Goal: Task Accomplishment & Management: Manage account settings

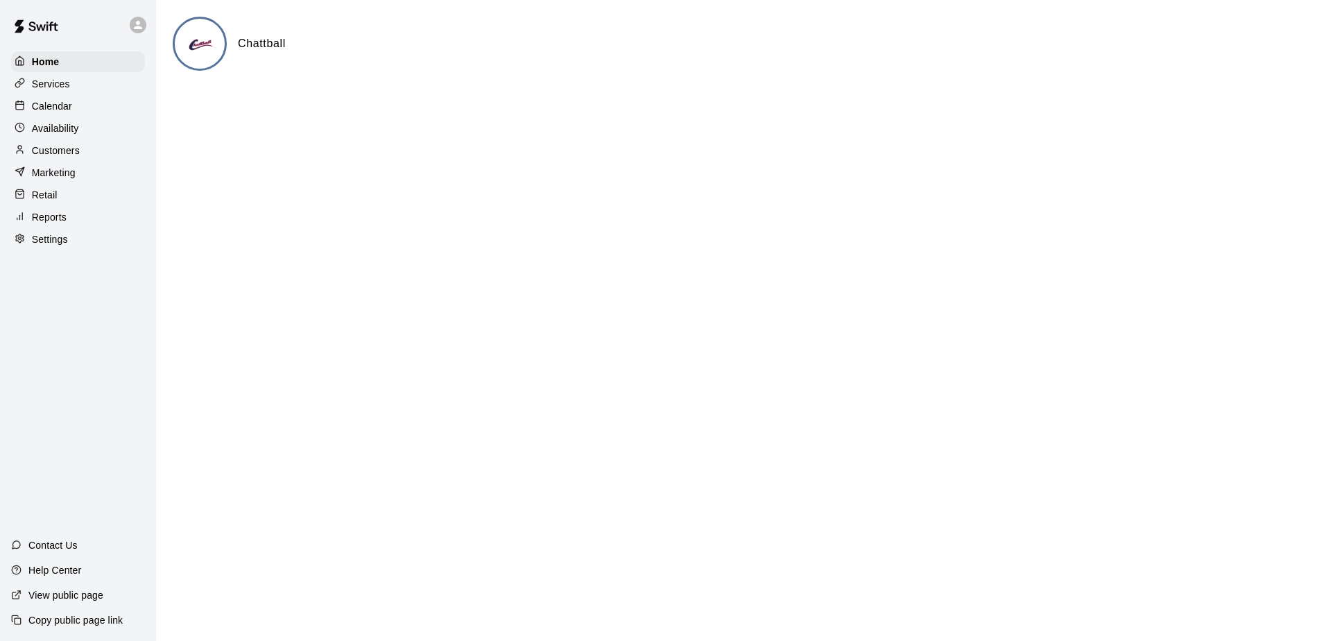
click at [89, 110] on div "Calendar" at bounding box center [78, 106] width 134 height 21
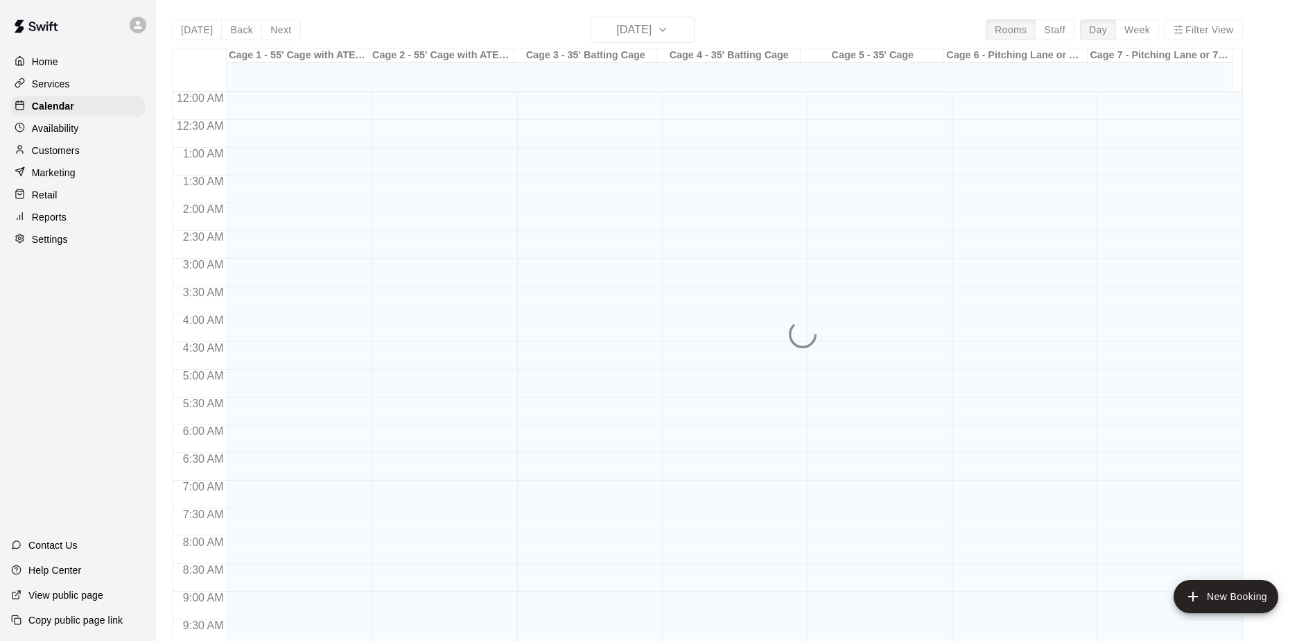
scroll to position [725, 0]
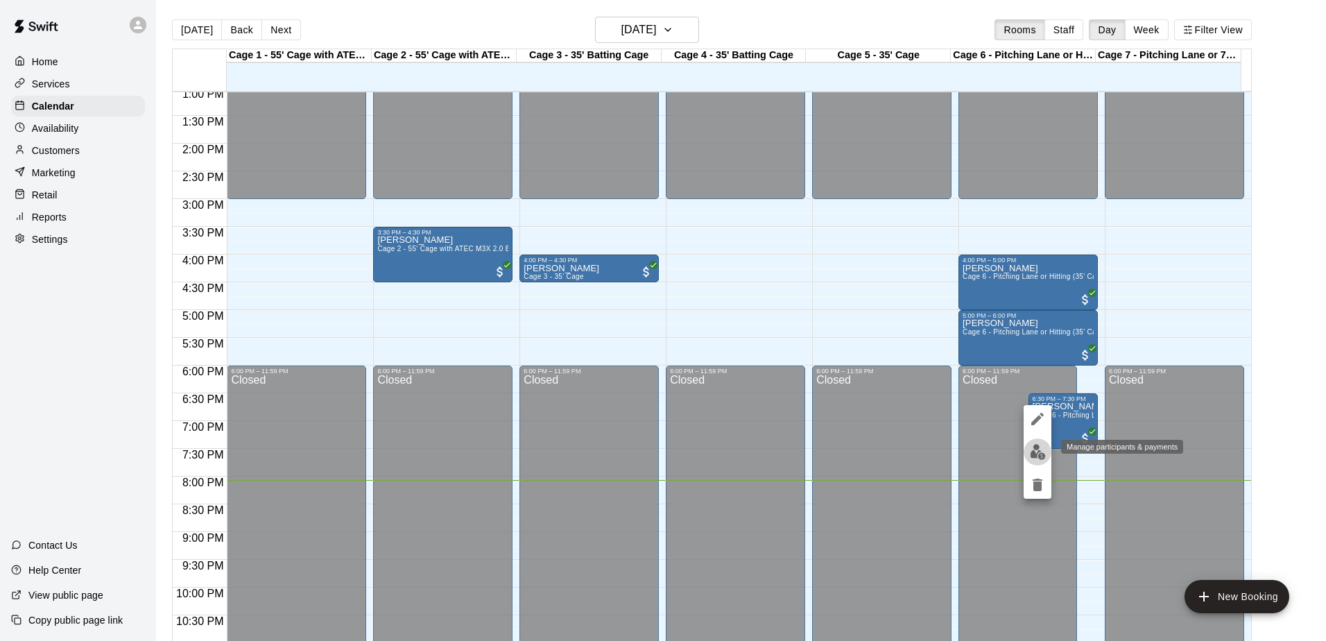
click at [1043, 446] on img "edit" at bounding box center [1038, 452] width 16 height 16
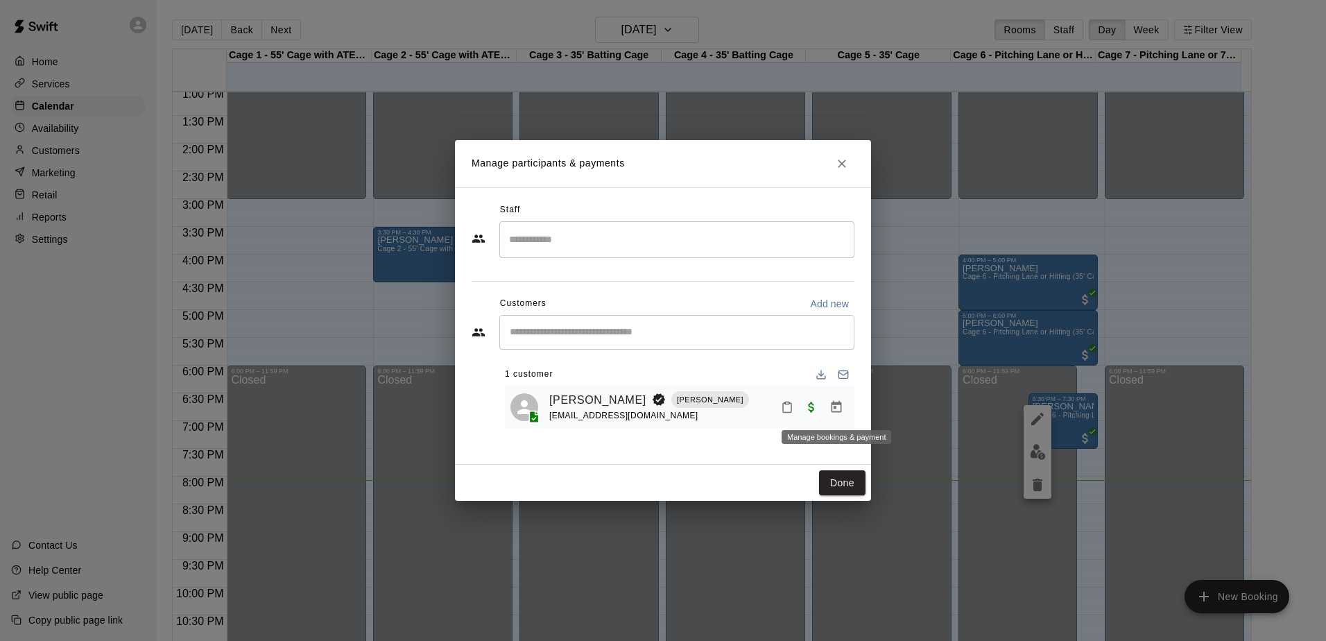
click at [844, 408] on button "Manage bookings & payment" at bounding box center [836, 406] width 25 height 25
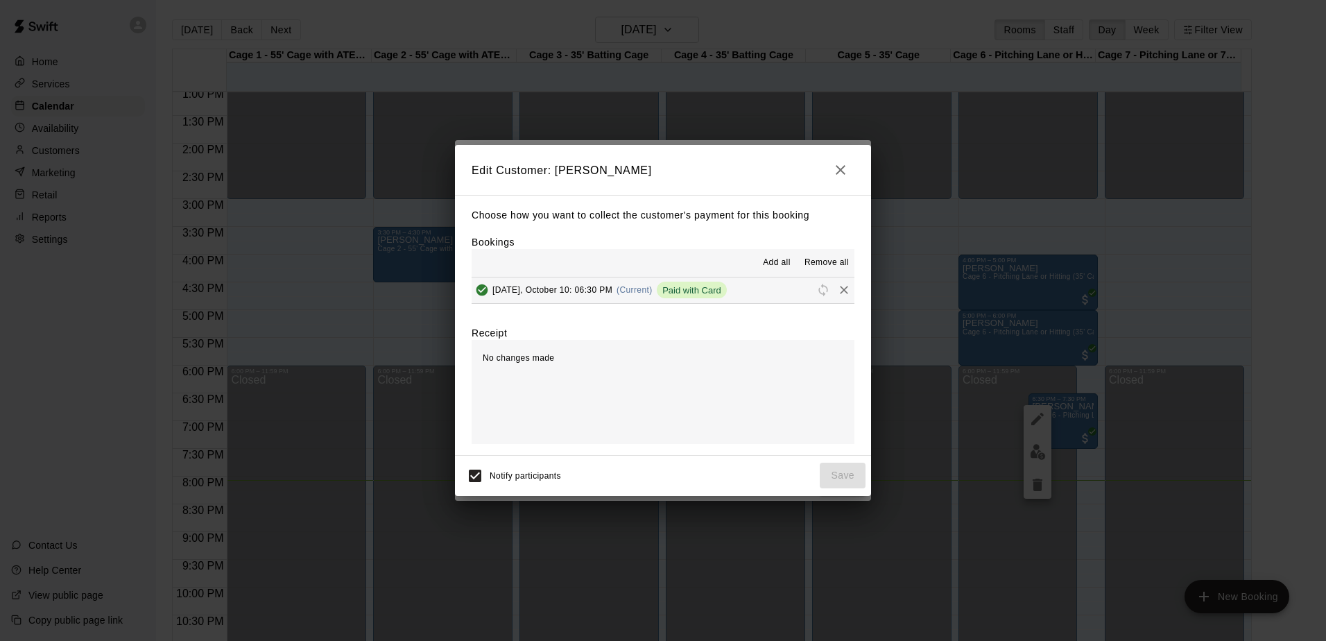
click at [763, 290] on button "[DATE], October 10: 06:30 PM (Current) Paid with Card" at bounding box center [662, 290] width 383 height 26
click at [837, 289] on icon "Remove" at bounding box center [844, 290] width 14 height 14
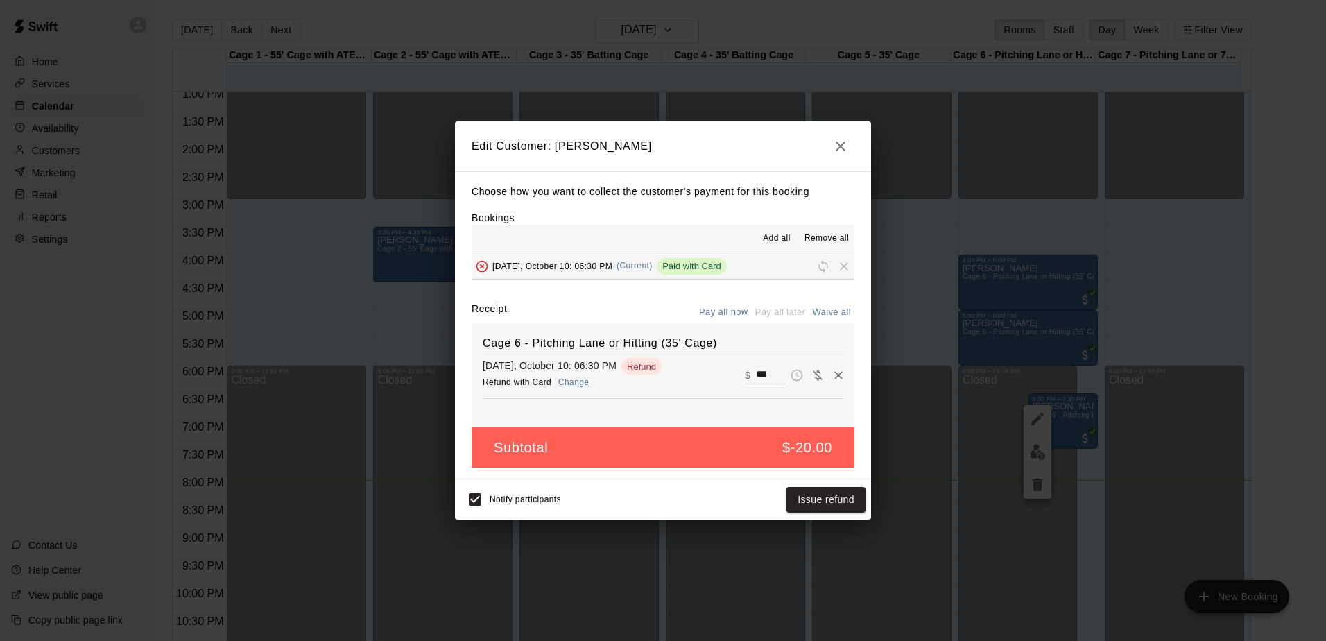
click at [937, 207] on div "Edit Customer: [PERSON_NAME] Choose how you want to collect the customer's paym…" at bounding box center [663, 320] width 1326 height 641
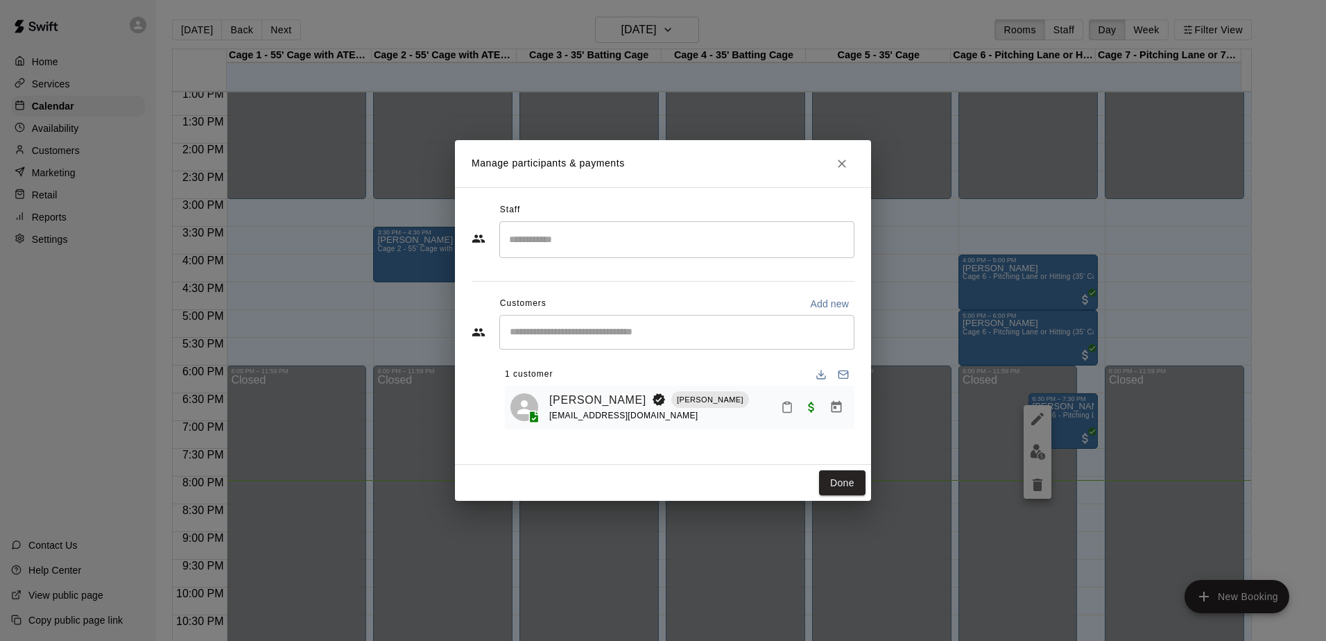
drag, startPoint x: 920, startPoint y: 272, endPoint x: 914, endPoint y: 239, distance: 33.1
click at [920, 268] on div "Manage participants & payments Staff ​ Customers Add new ​ 1 customer [PERSON_N…" at bounding box center [663, 320] width 1326 height 641
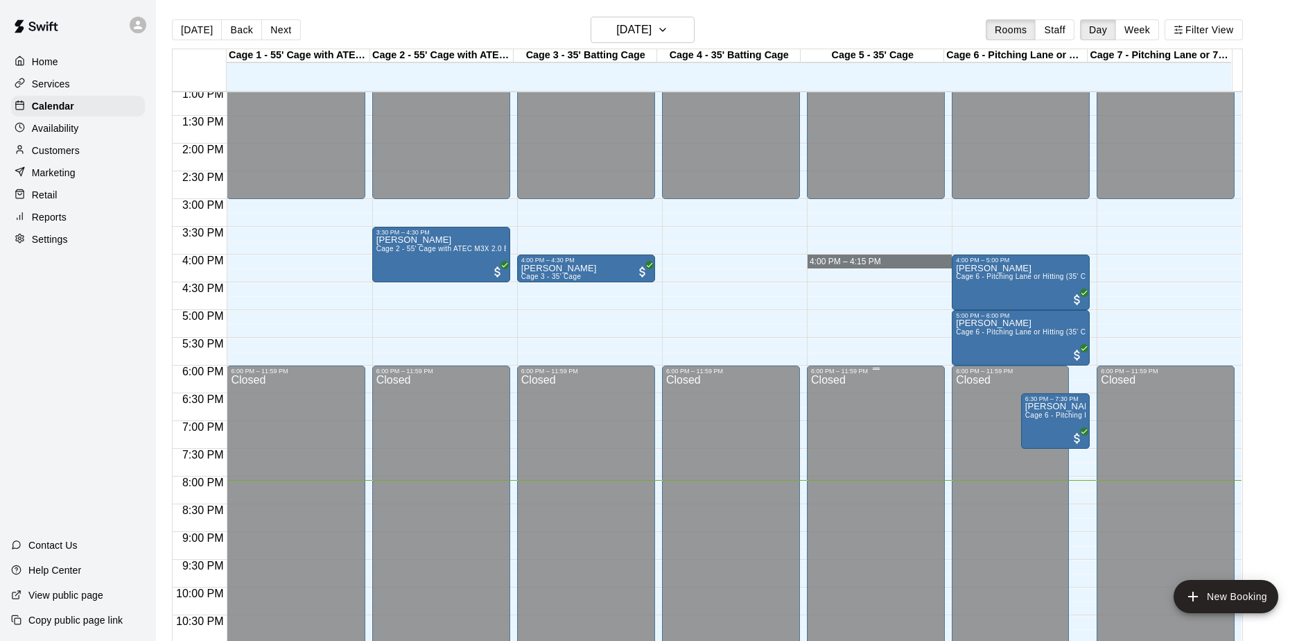
drag, startPoint x: 837, startPoint y: 256, endPoint x: 876, endPoint y: 399, distance: 148.7
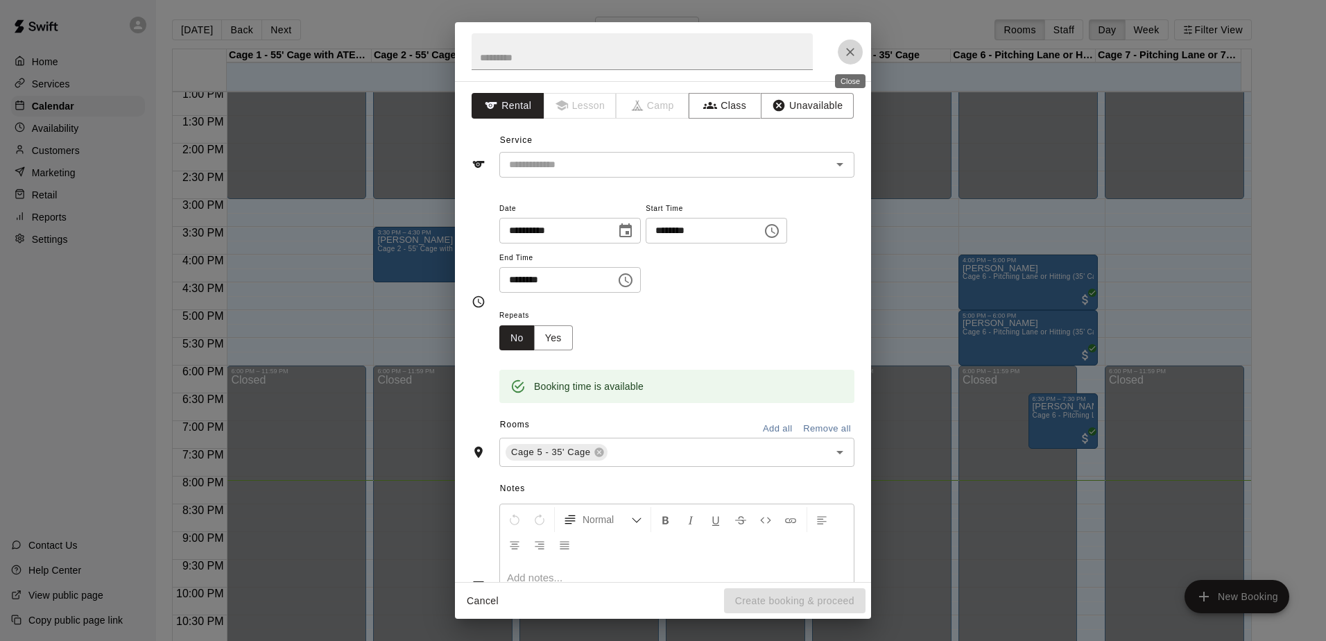
drag, startPoint x: 848, startPoint y: 49, endPoint x: 853, endPoint y: 100, distance: 50.9
click at [851, 57] on icon "Close" at bounding box center [850, 52] width 14 height 14
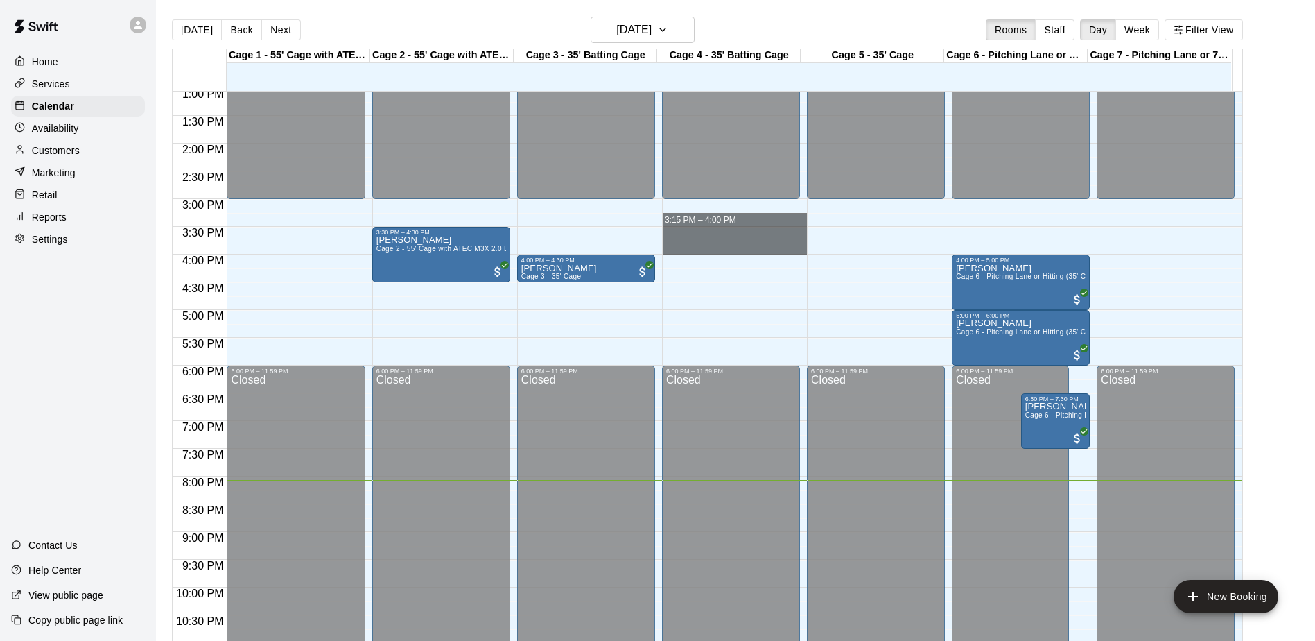
drag, startPoint x: 733, startPoint y: 218, endPoint x: 740, endPoint y: 241, distance: 23.7
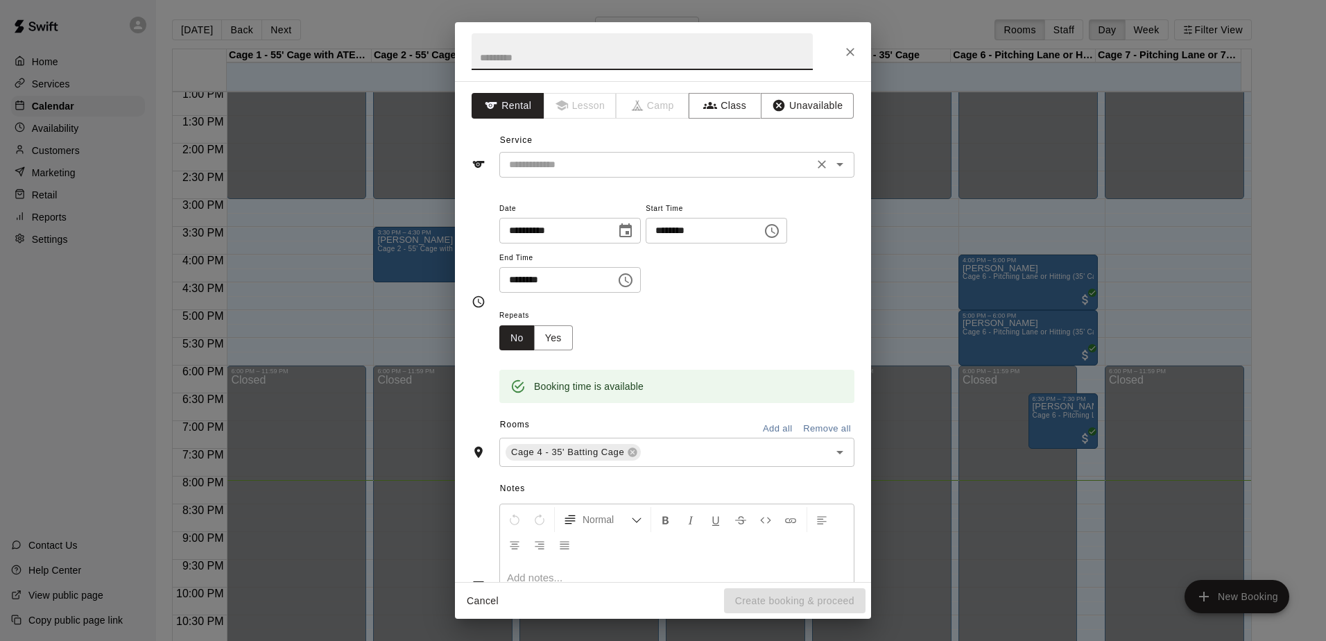
click at [634, 163] on input "text" at bounding box center [656, 164] width 306 height 17
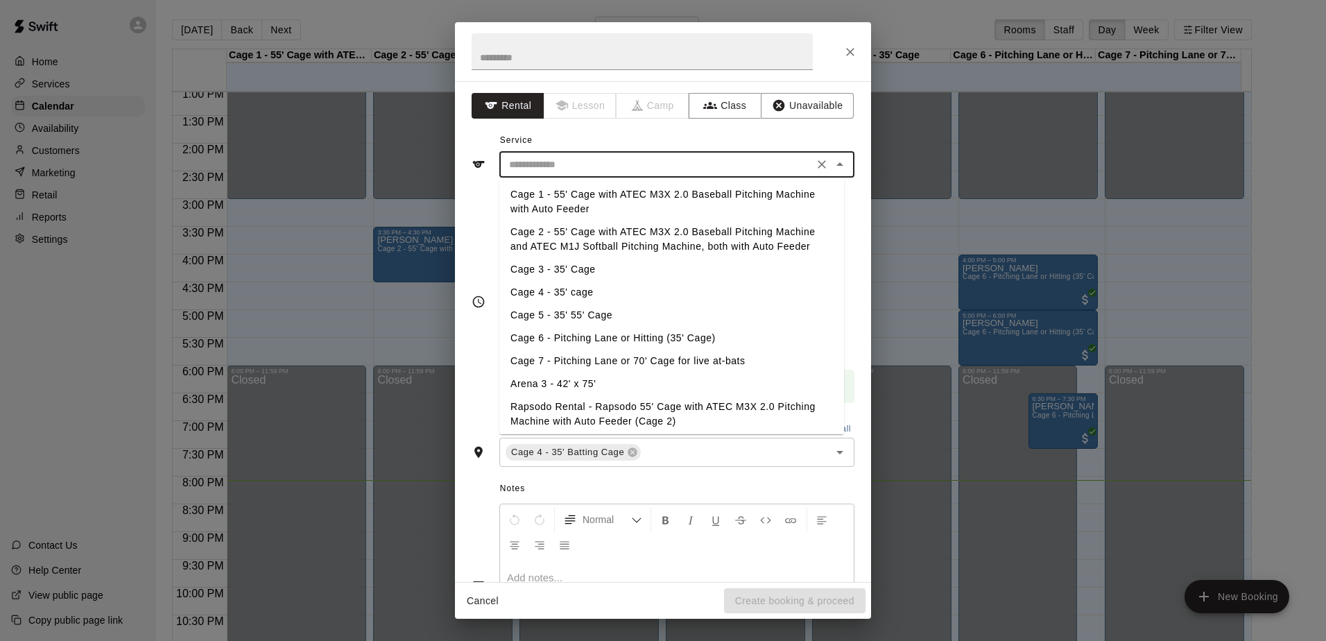
click at [596, 272] on li "Cage 3 - 35' Cage" at bounding box center [671, 269] width 345 height 23
type input "**********"
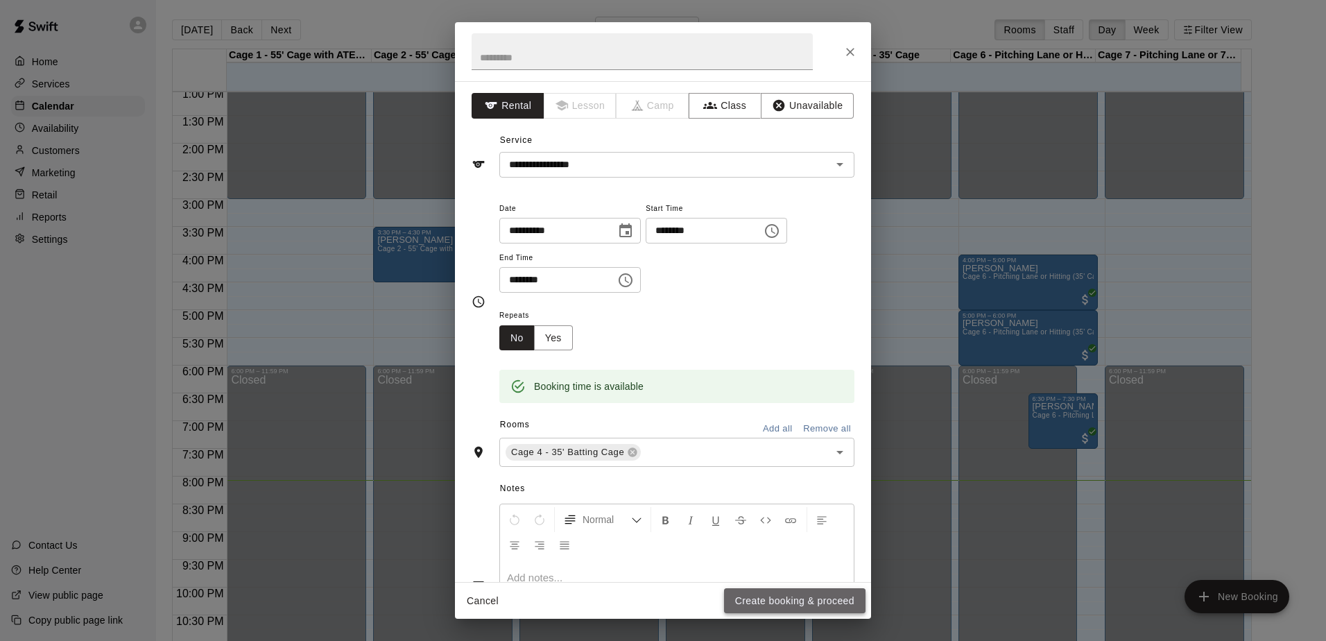
click at [772, 602] on button "Create booking & proceed" at bounding box center [794, 601] width 141 height 26
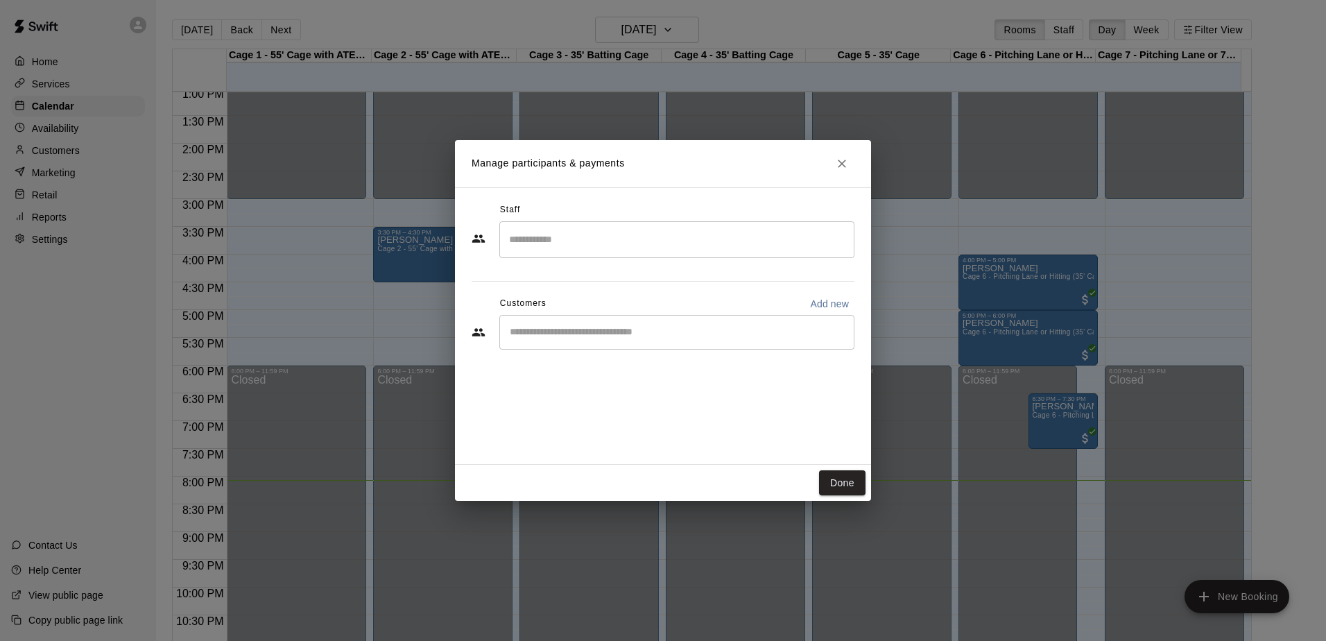
click at [591, 327] on input "Start typing to search customers..." at bounding box center [676, 332] width 342 height 14
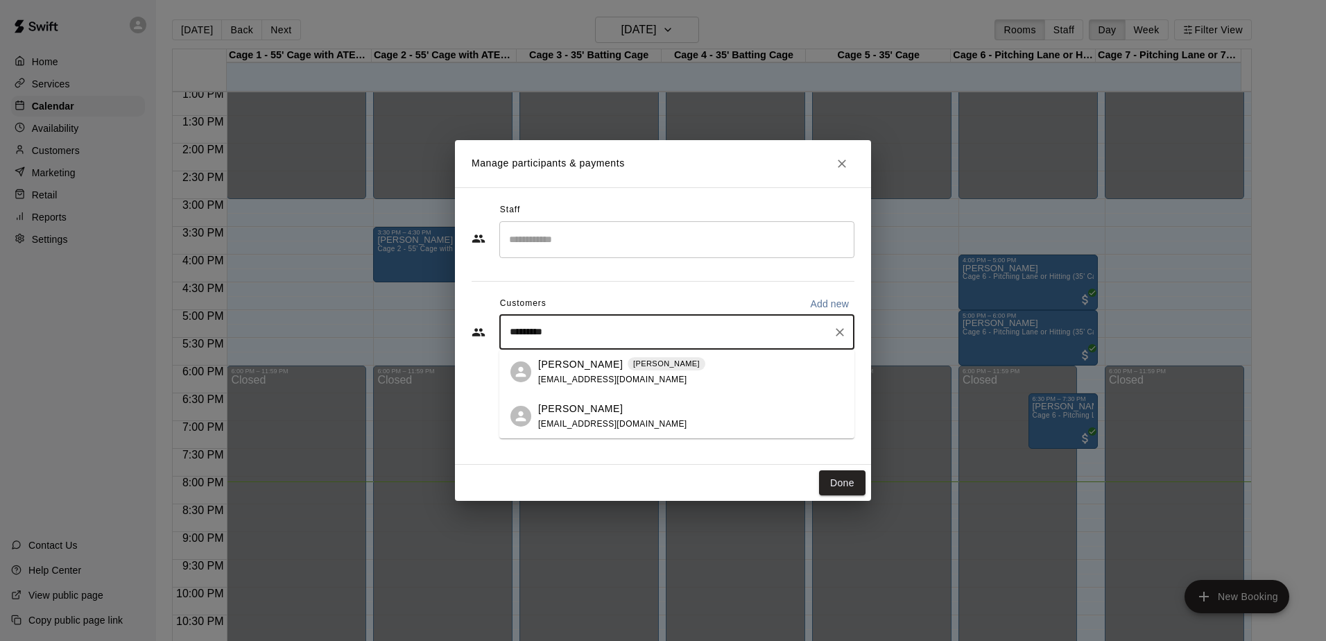
type input "*********"
click at [860, 159] on h2 "Manage participants & payments" at bounding box center [663, 163] width 416 height 47
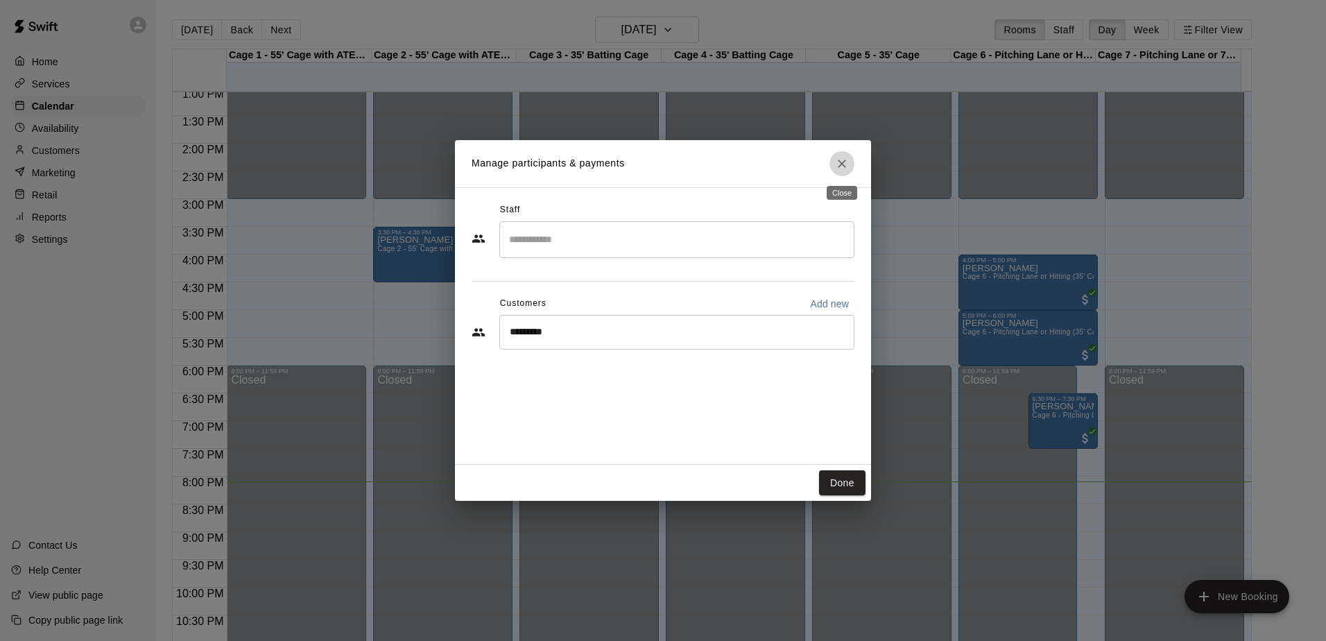
click at [849, 162] on button "Close" at bounding box center [841, 163] width 25 height 25
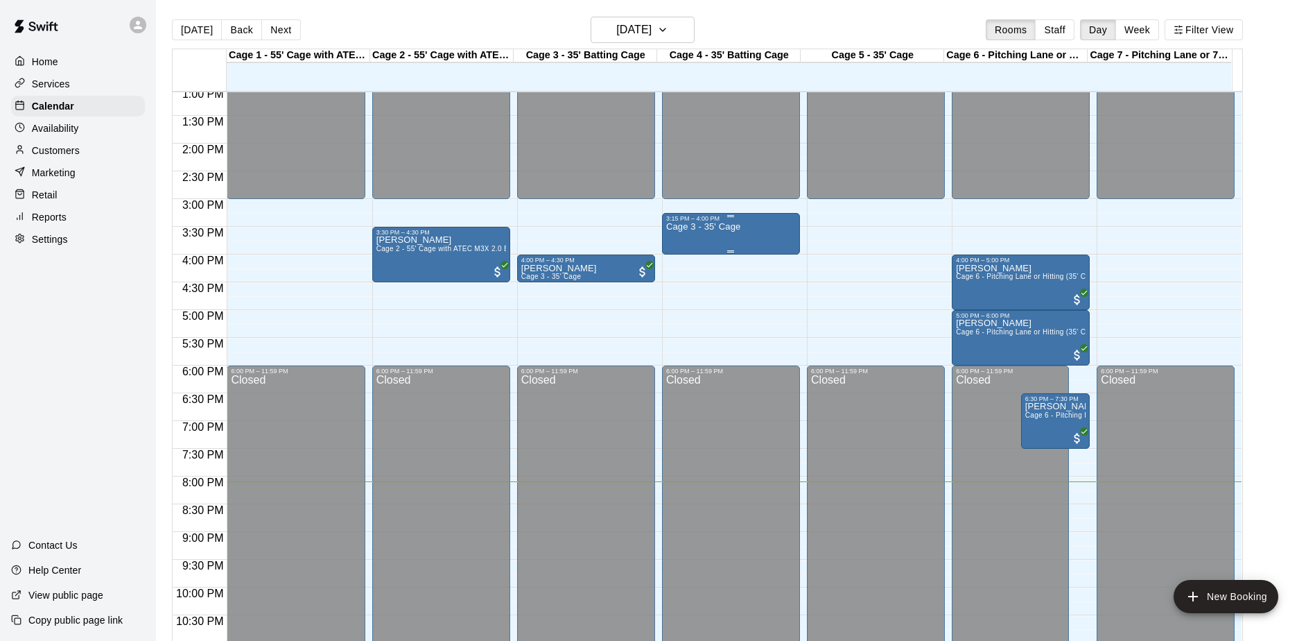
click at [741, 238] on div "Cage 3 - 35' Cage" at bounding box center [731, 542] width 130 height 641
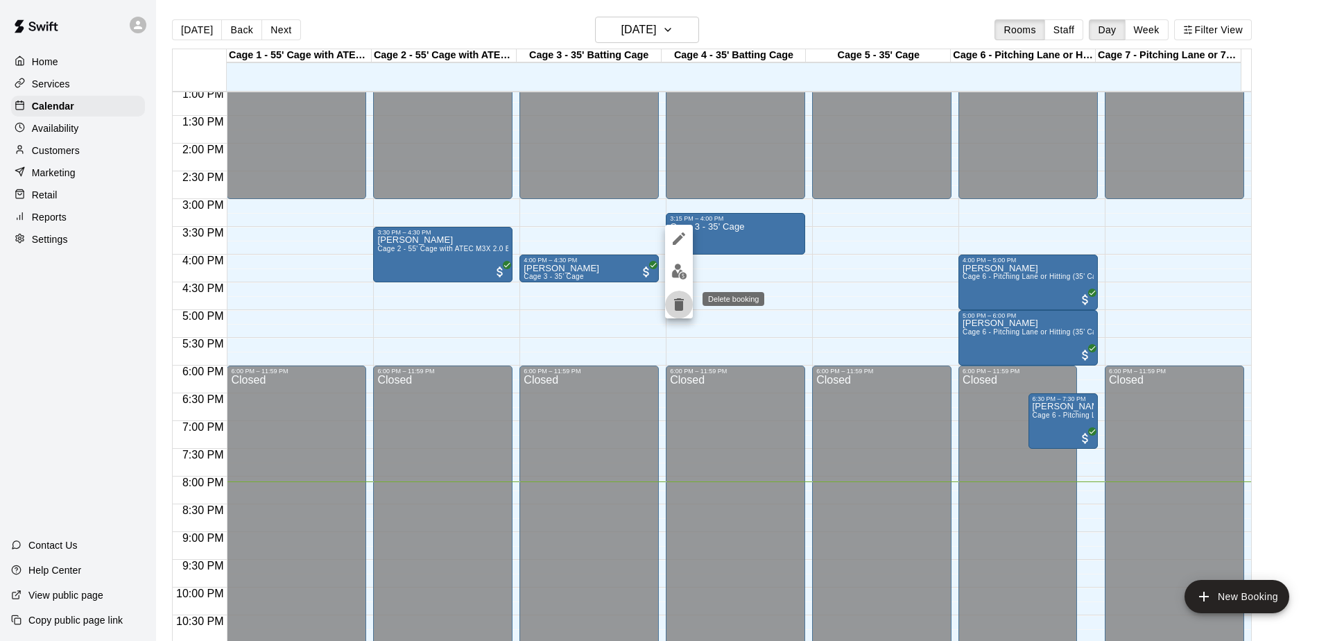
click at [680, 306] on icon "delete" at bounding box center [679, 304] width 10 height 12
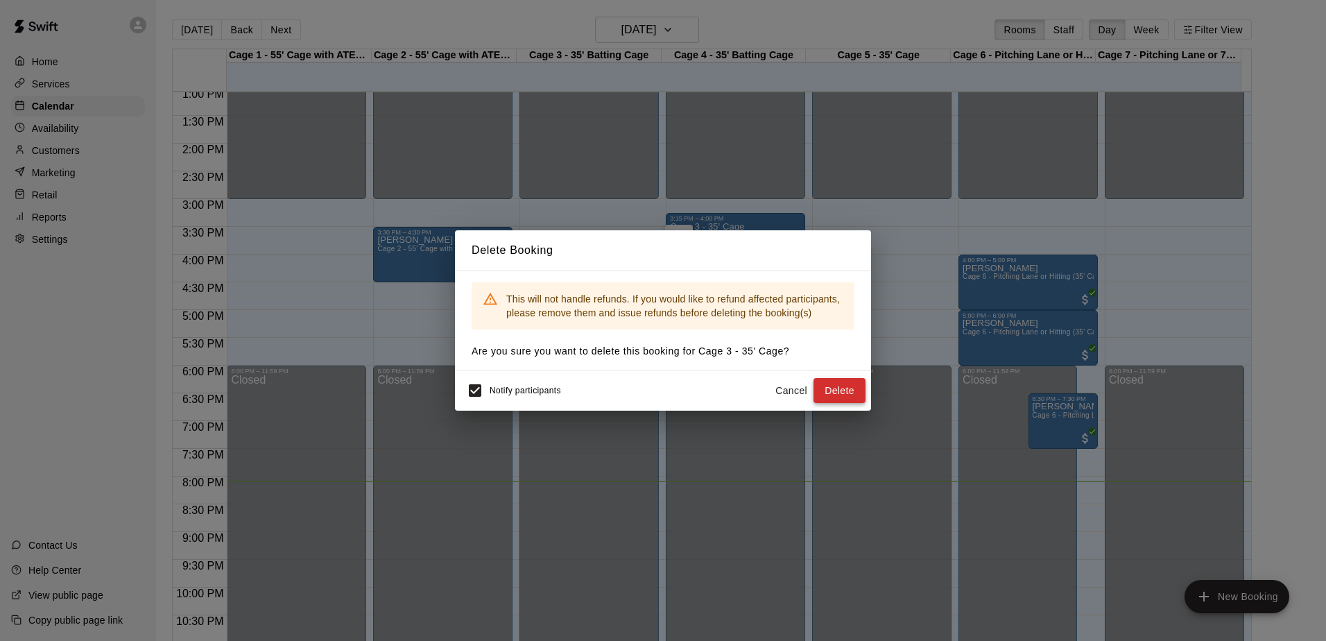
click at [819, 389] on button "Delete" at bounding box center [839, 391] width 52 height 26
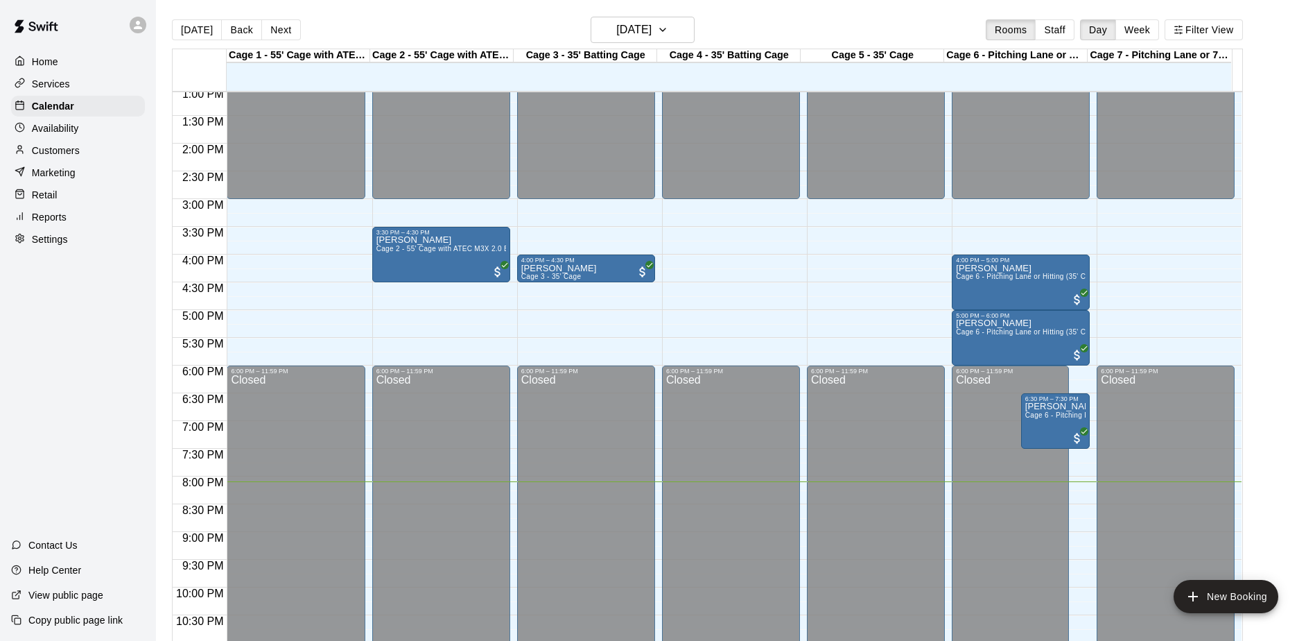
click at [87, 153] on div "Customers" at bounding box center [78, 150] width 134 height 21
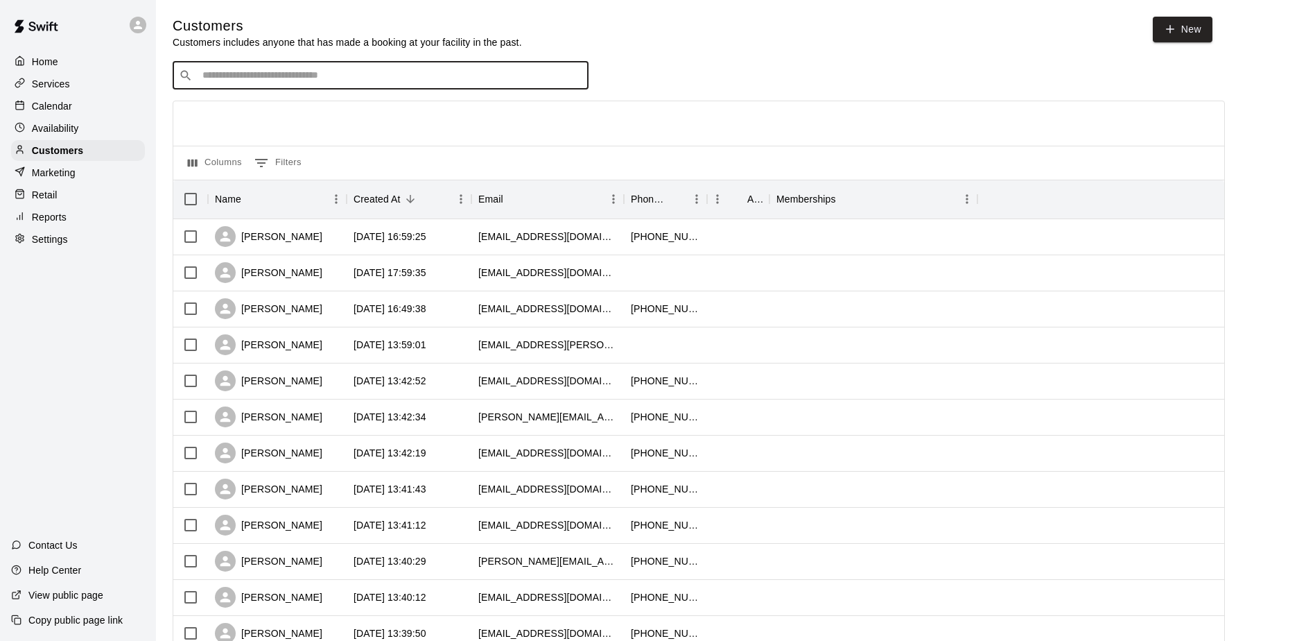
click at [363, 76] on input "Search customers by name or email" at bounding box center [390, 76] width 384 height 14
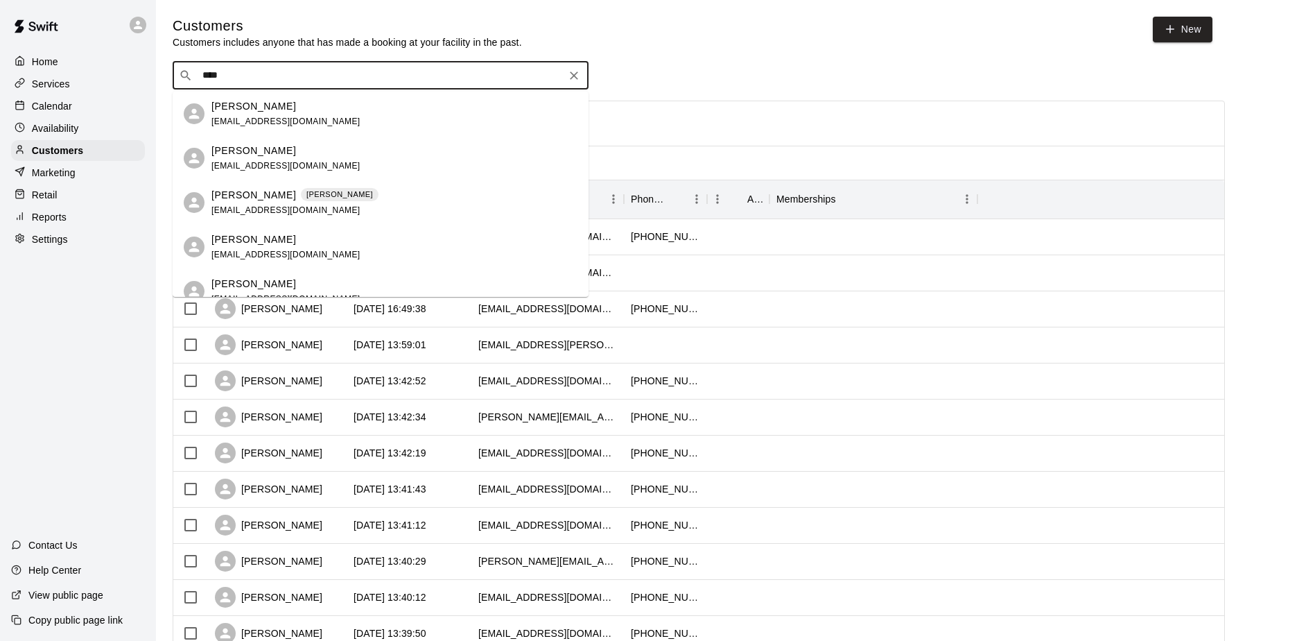
type input "****"
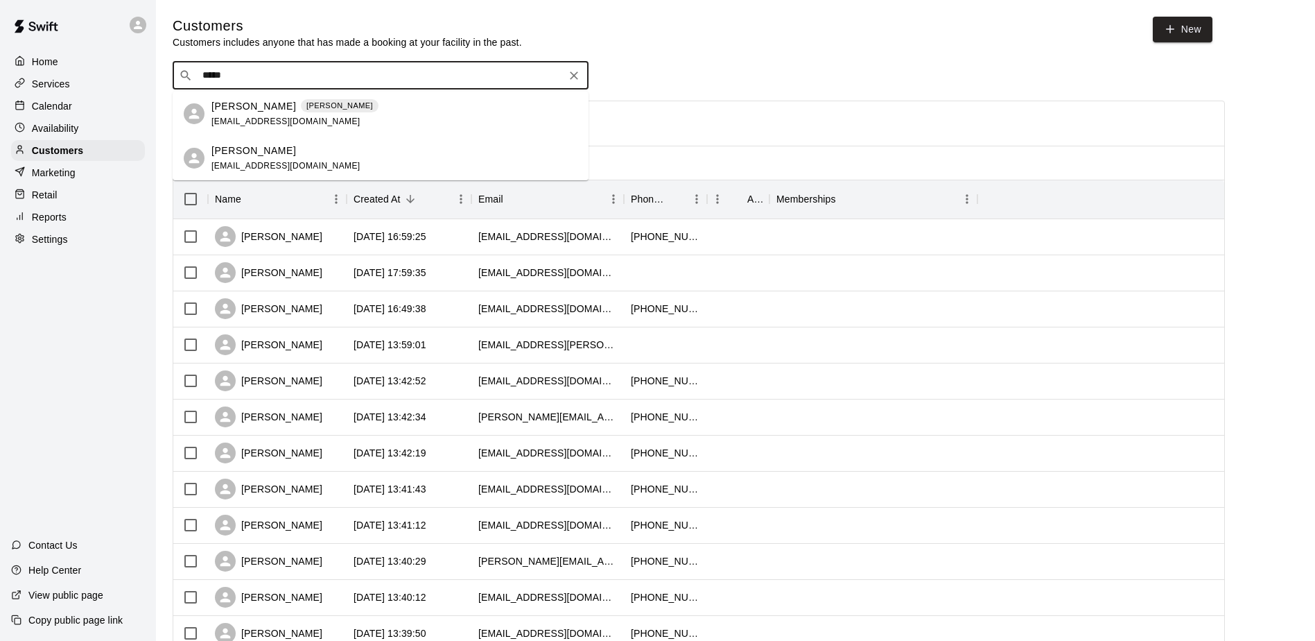
click at [317, 159] on div "[PERSON_NAME] [EMAIL_ADDRESS][DOMAIN_NAME]" at bounding box center [285, 159] width 149 height 30
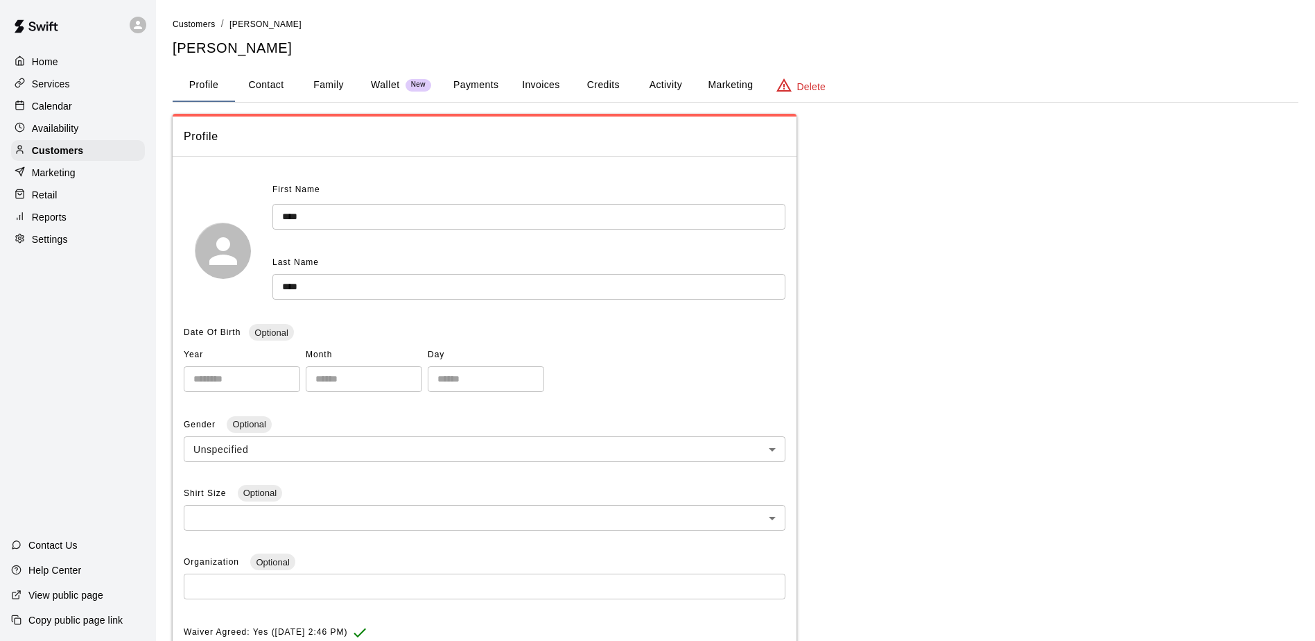
click at [787, 79] on icon "basic tabs example" at bounding box center [784, 85] width 17 height 17
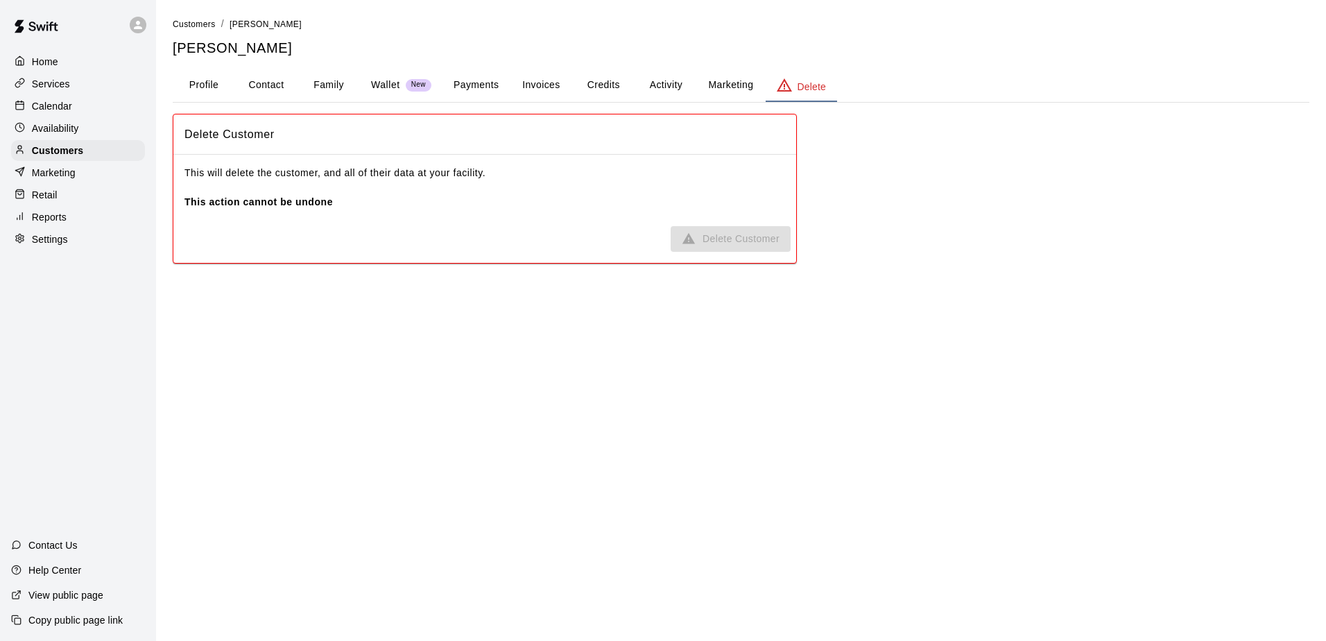
click at [733, 239] on span "Delete Customer" at bounding box center [730, 239] width 120 height 26
click at [211, 79] on button "Profile" at bounding box center [204, 85] width 62 height 33
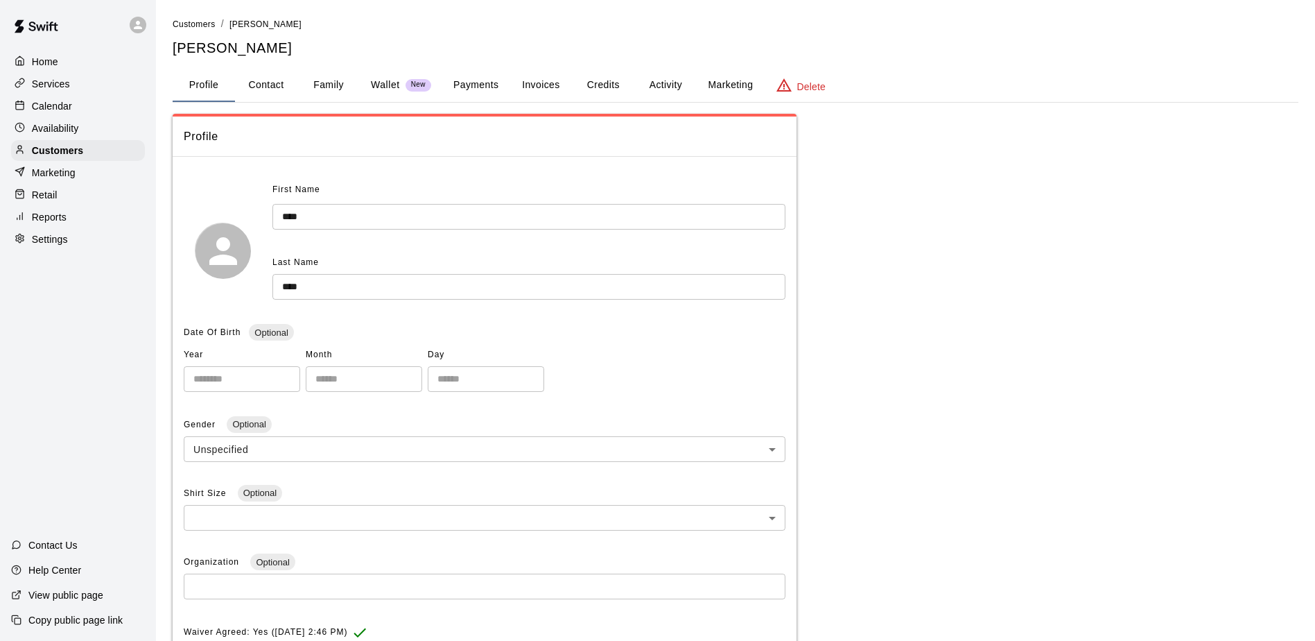
click at [803, 82] on p "Delete" at bounding box center [811, 87] width 28 height 14
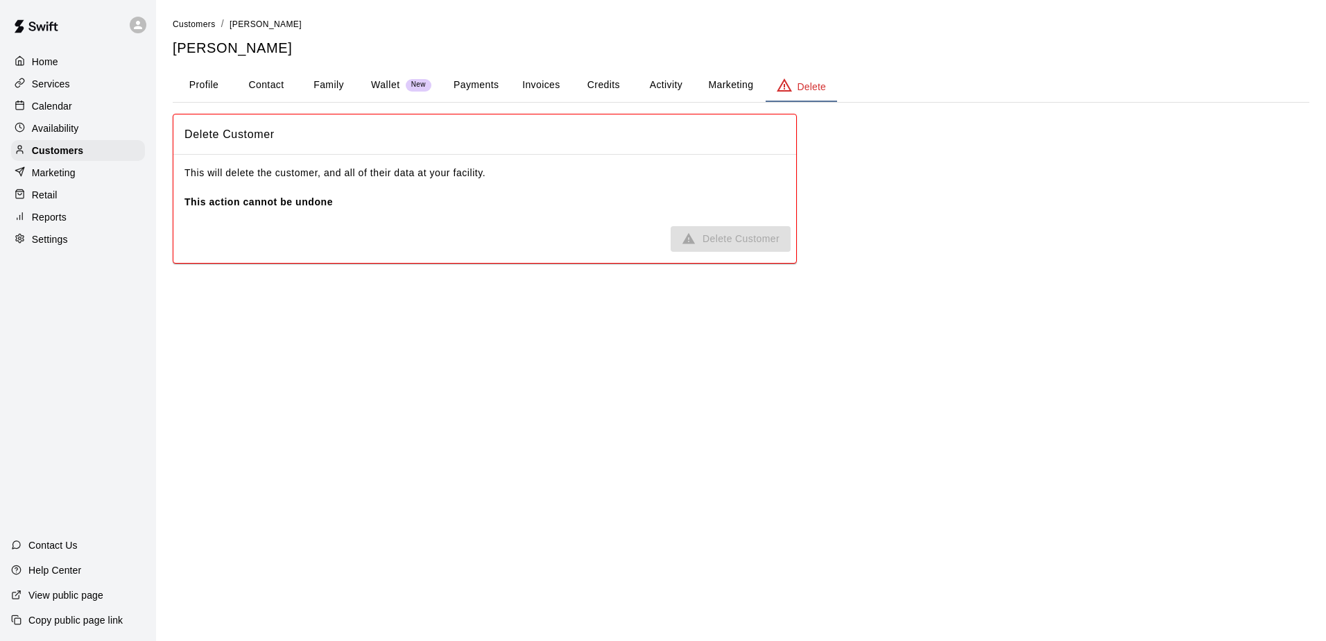
click at [747, 241] on span "Delete Customer" at bounding box center [730, 239] width 120 height 26
click at [786, 86] on icon "basic tabs example" at bounding box center [784, 85] width 17 height 17
drag, startPoint x: 786, startPoint y: 86, endPoint x: 688, endPoint y: 107, distance: 100.6
click at [786, 87] on icon "basic tabs example" at bounding box center [784, 85] width 17 height 17
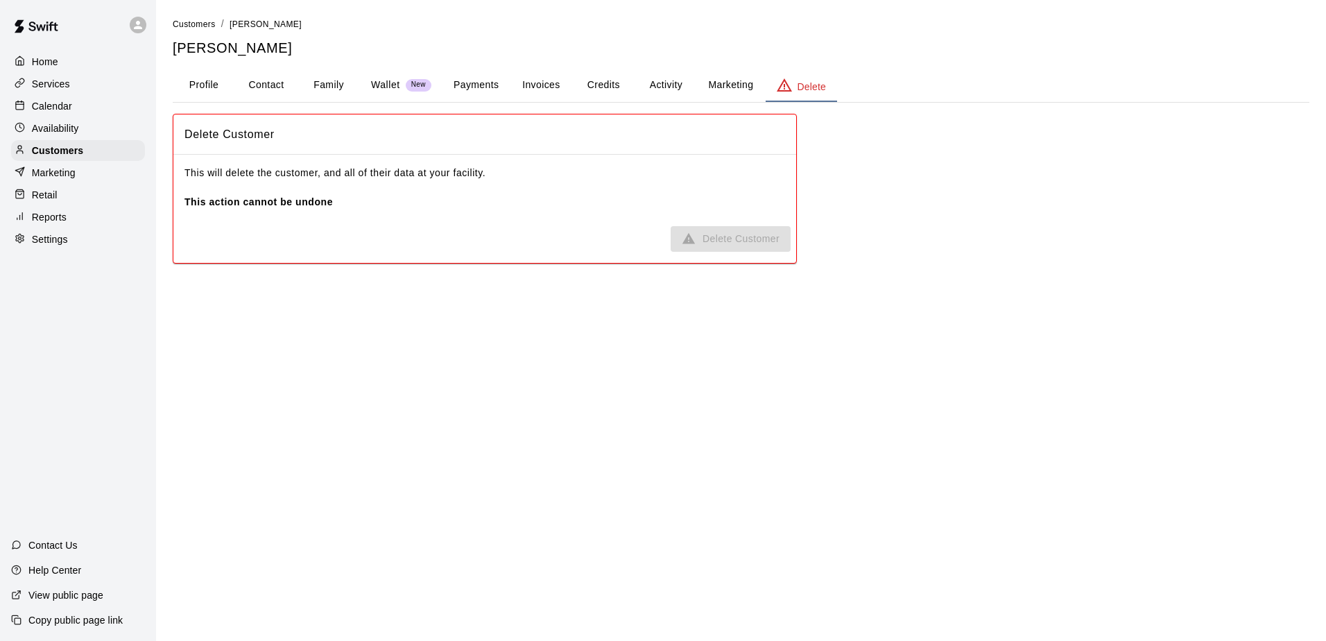
click at [62, 58] on div "Home" at bounding box center [78, 61] width 134 height 21
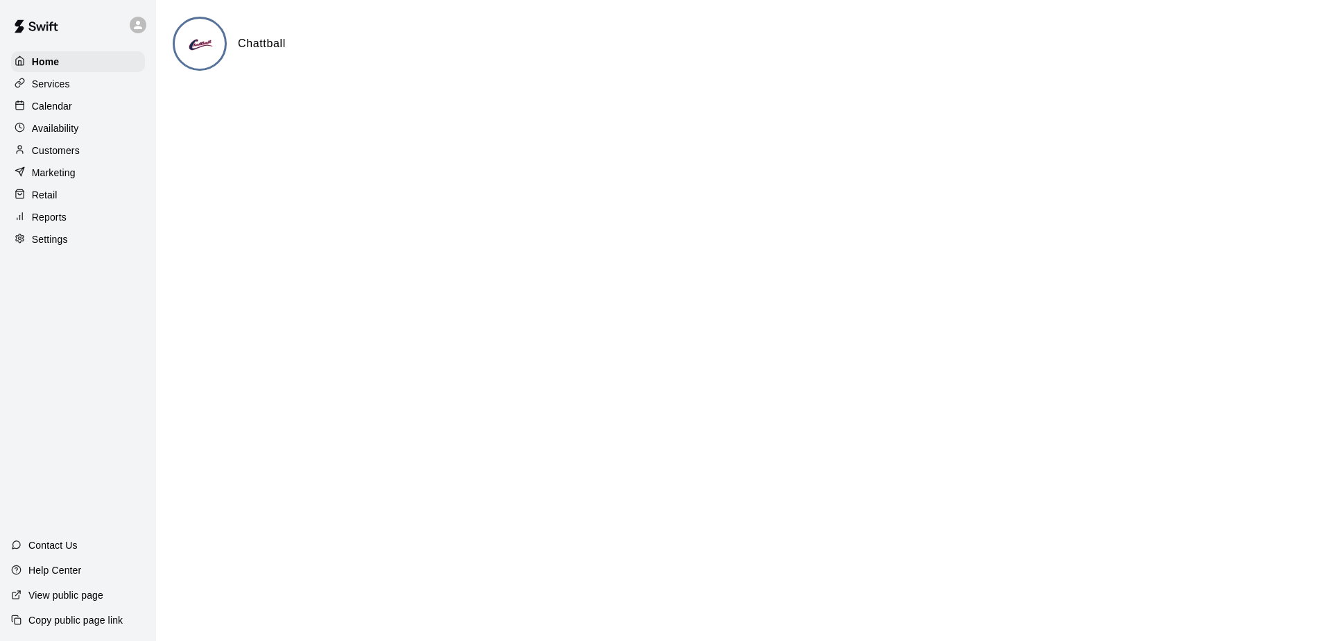
click at [67, 109] on p "Calendar" at bounding box center [52, 106] width 40 height 14
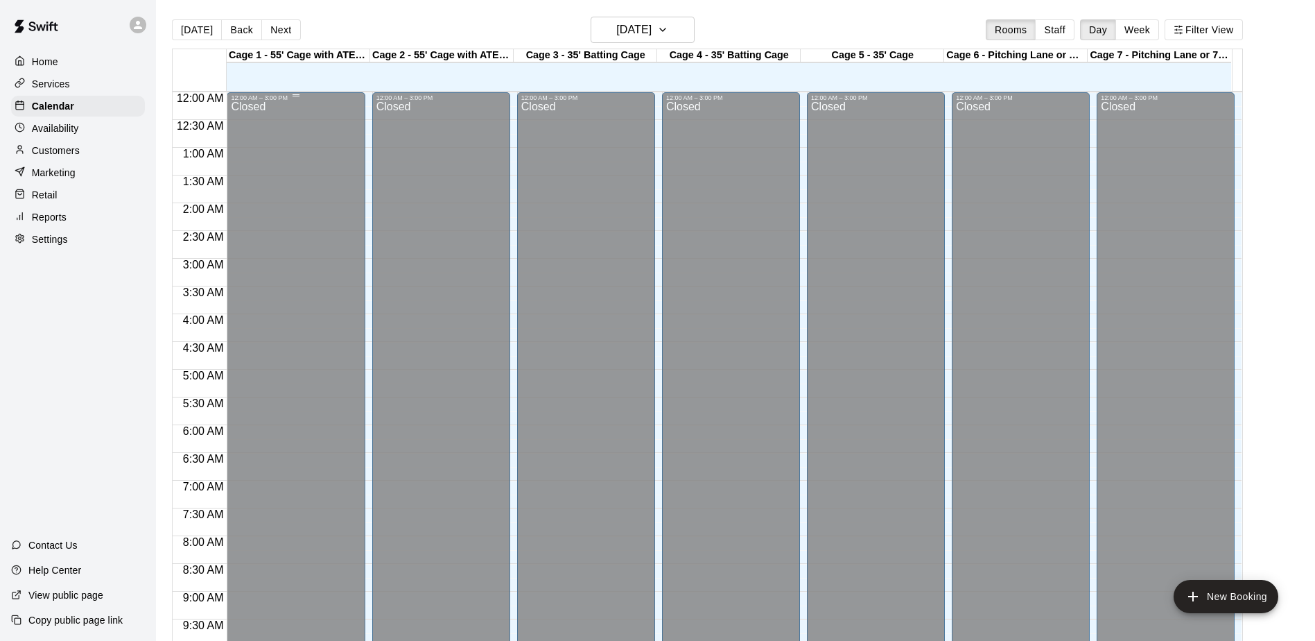
scroll to position [725, 0]
